Goal: Task Accomplishment & Management: Complete application form

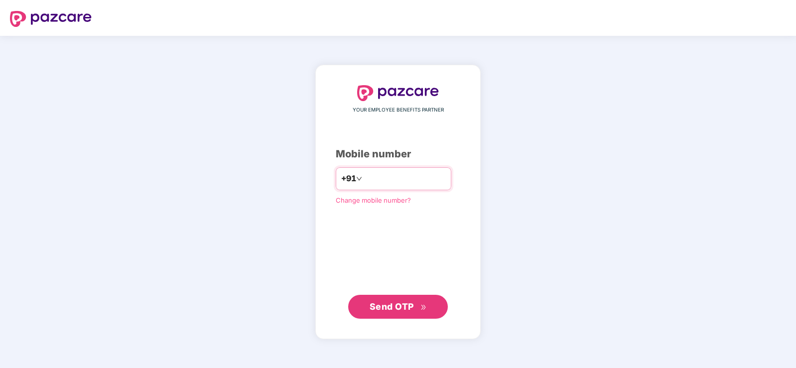
click at [426, 181] on input "number" at bounding box center [405, 179] width 82 height 16
type input "**********"
click at [400, 302] on span "Send OTP" at bounding box center [392, 306] width 44 height 10
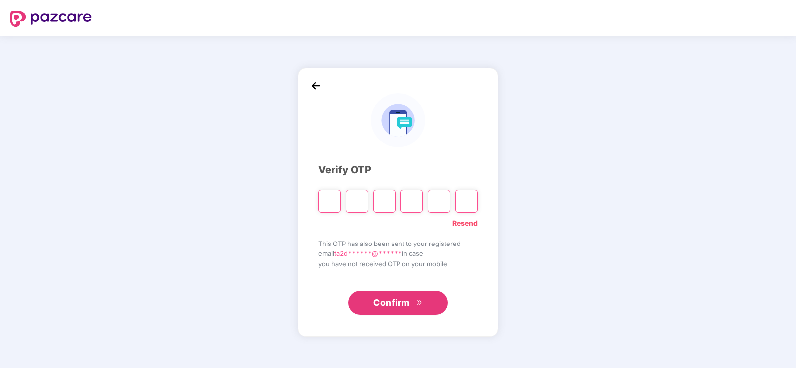
type input "*"
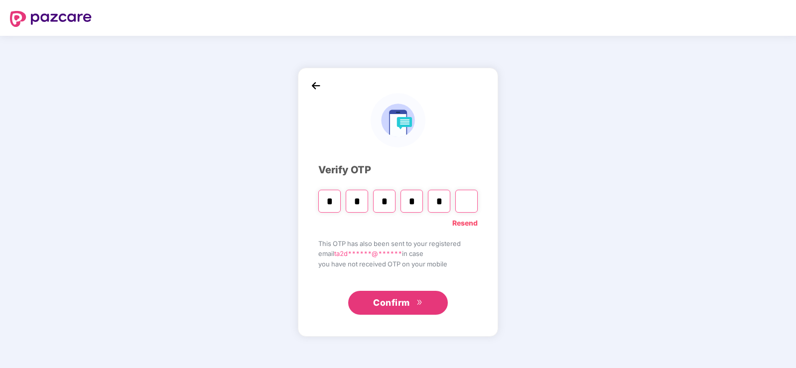
type input "*"
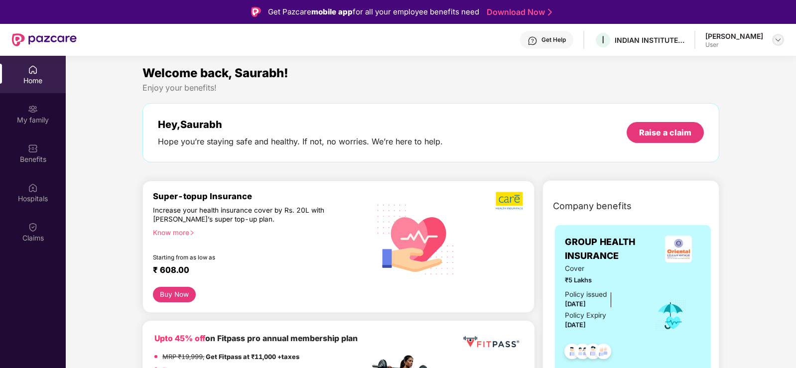
click at [779, 38] on img at bounding box center [778, 40] width 8 height 8
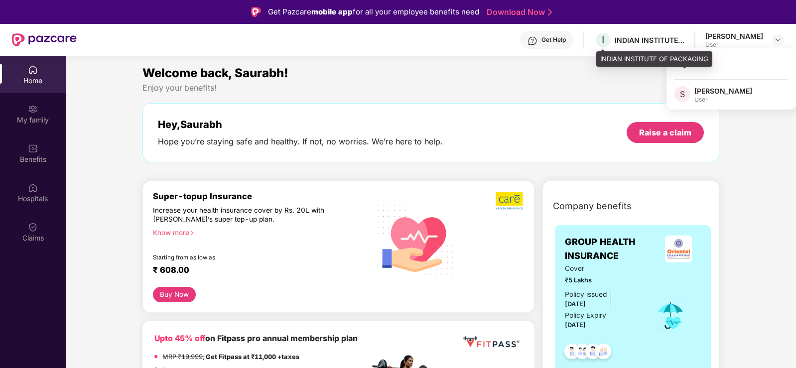
click at [666, 43] on div "INDIAN INSTITUTE OF PACKAGING" at bounding box center [650, 39] width 70 height 9
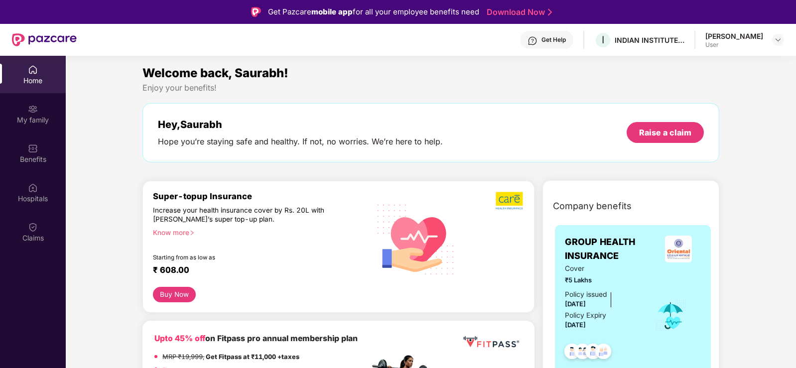
drag, startPoint x: 512, startPoint y: 70, endPoint x: 499, endPoint y: 76, distance: 14.0
click at [511, 70] on div "Welcome back, Saurabh!" at bounding box center [430, 73] width 576 height 19
click at [34, 112] on img at bounding box center [33, 109] width 10 height 10
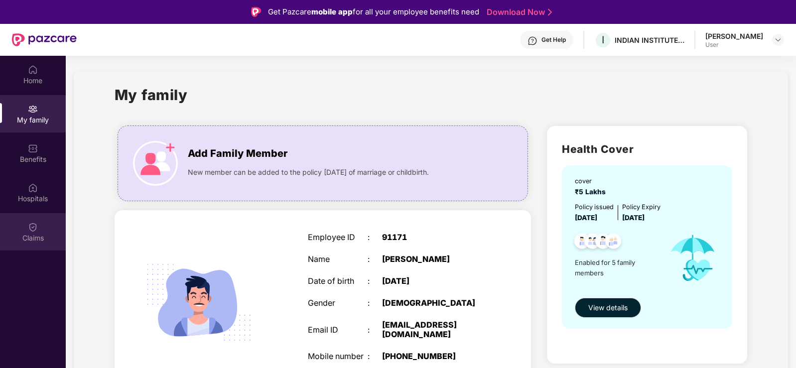
click at [22, 230] on div "Claims" at bounding box center [33, 231] width 66 height 37
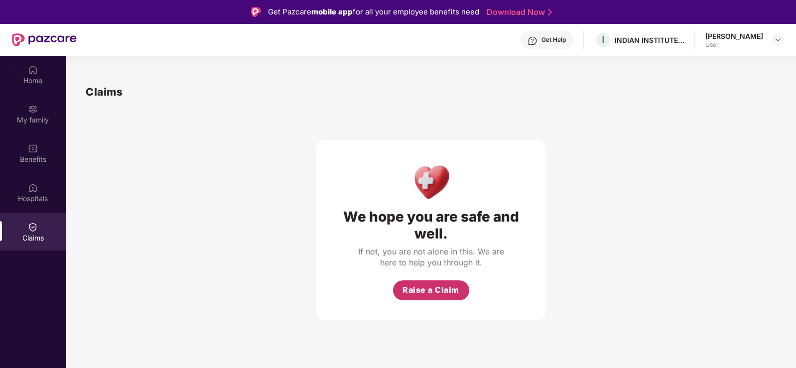
click at [431, 289] on span "Raise a Claim" at bounding box center [430, 290] width 57 height 12
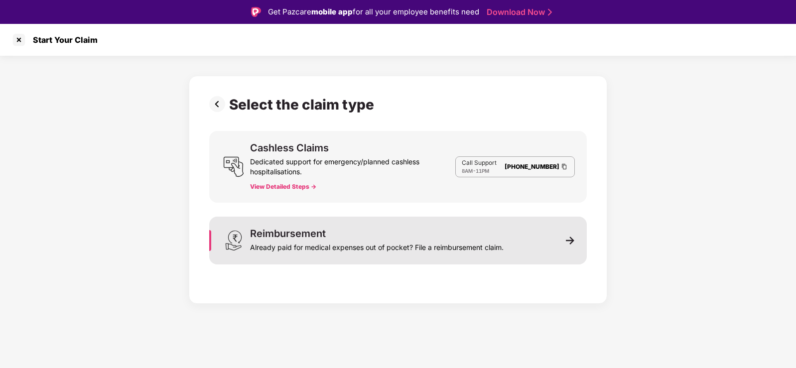
click at [573, 242] on img at bounding box center [570, 240] width 9 height 9
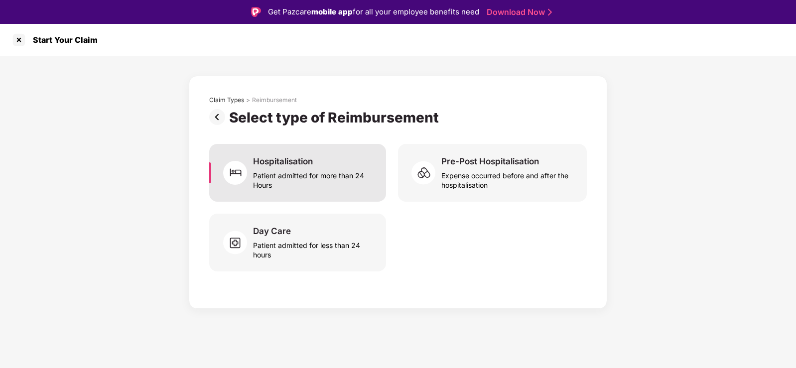
click at [327, 173] on div "Patient admitted for more than 24 Hours" at bounding box center [313, 178] width 121 height 23
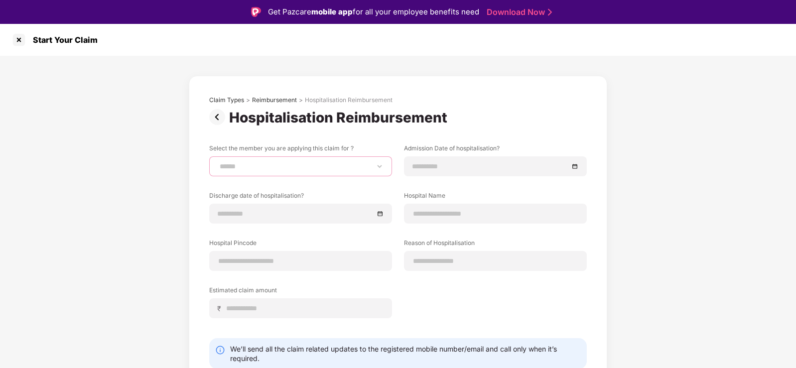
click at [348, 166] on select "**********" at bounding box center [301, 166] width 166 height 8
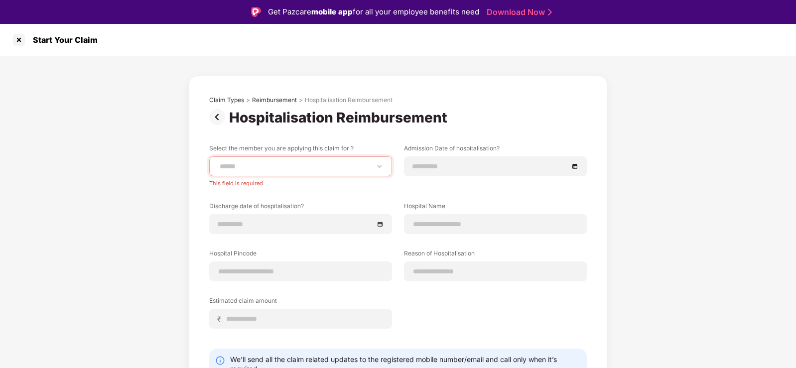
click at [734, 126] on div "**********" at bounding box center [398, 248] width 796 height 385
